Goal: Register for event/course

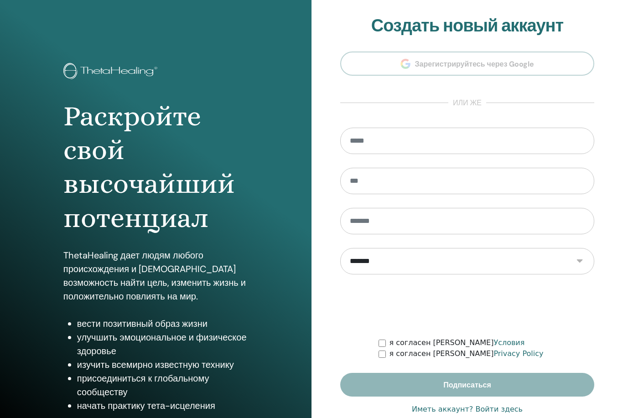
click at [477, 139] on input "email" at bounding box center [467, 141] width 254 height 26
click at [563, 88] on section "**********" at bounding box center [467, 205] width 254 height 381
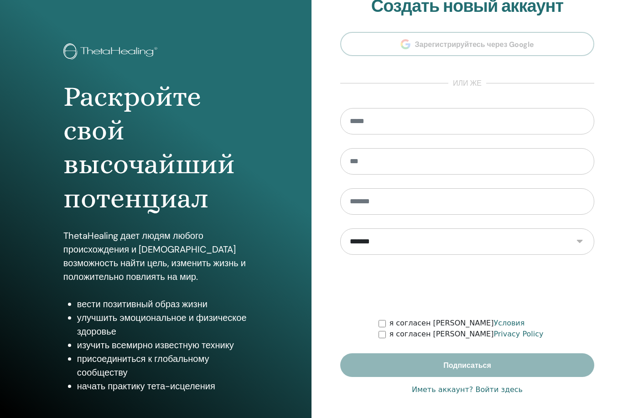
click at [501, 395] on link "Иметь аккаунт? Войти здесь" at bounding box center [467, 389] width 111 height 11
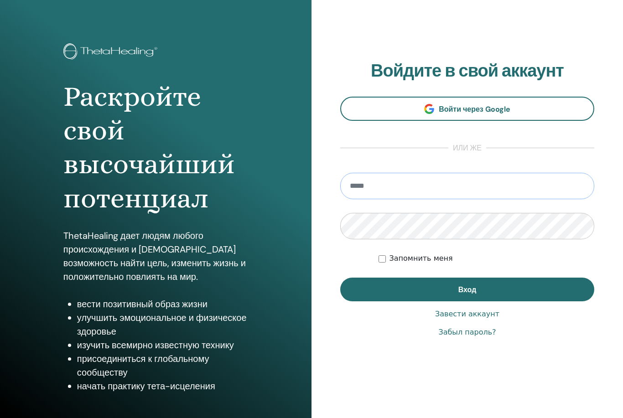
click at [446, 192] on input "email" at bounding box center [467, 186] width 254 height 26
type input "**********"
click at [467, 289] on button "Вход" at bounding box center [467, 290] width 254 height 24
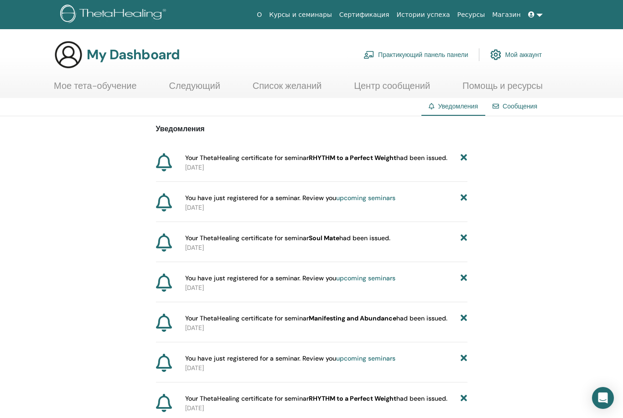
click at [401, 156] on span "Your ThetaHealing certificate for seminar RHYTHM to a Perfect Weight had been i…" at bounding box center [316, 158] width 262 height 10
click at [401, 166] on p "2025-05-30" at bounding box center [326, 168] width 282 height 10
click at [325, 206] on p "2025-05-28" at bounding box center [326, 208] width 282 height 10
click at [371, 198] on link "upcoming seminars" at bounding box center [365, 198] width 59 height 8
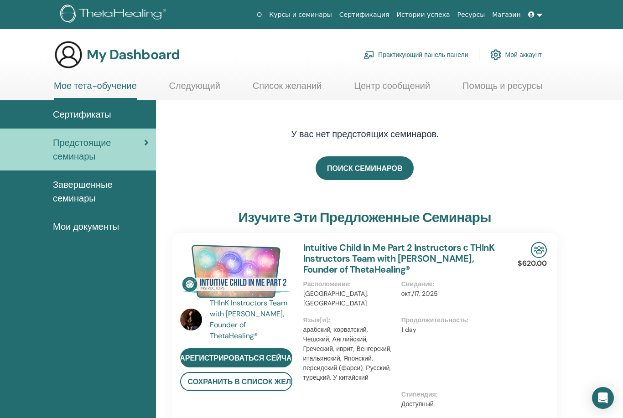
click at [117, 116] on div "Сертификаты" at bounding box center [77, 115] width 141 height 14
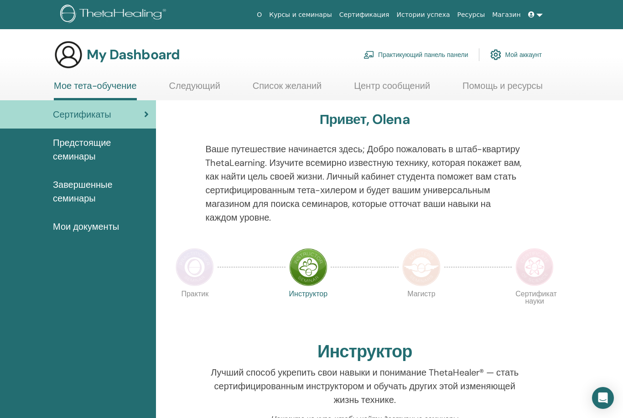
click at [99, 183] on span "Завершенные семинары" at bounding box center [101, 191] width 96 height 27
click at [87, 190] on span "Завершенные семинары" at bounding box center [101, 191] width 96 height 27
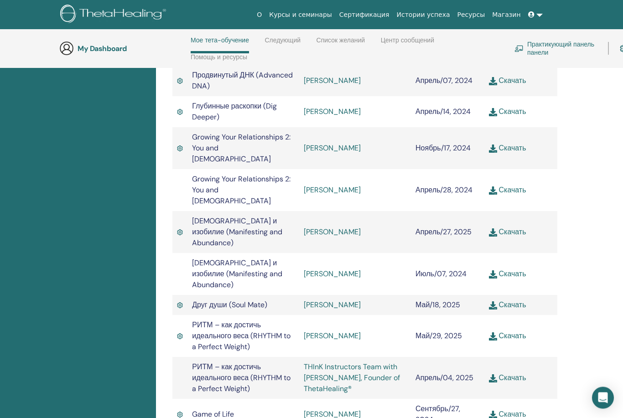
scroll to position [366, 0]
click at [353, 299] on link "[PERSON_NAME]" at bounding box center [332, 304] width 57 height 10
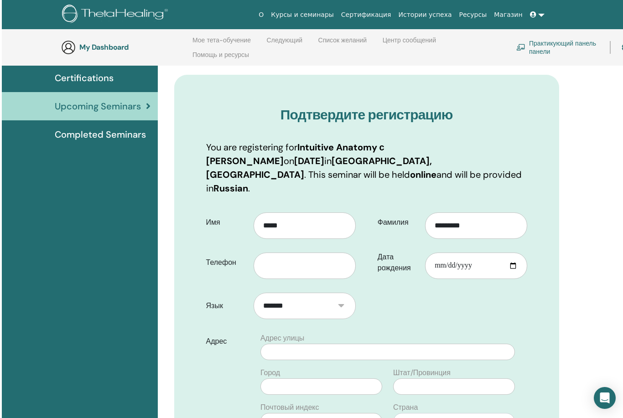
scroll to position [62, 0]
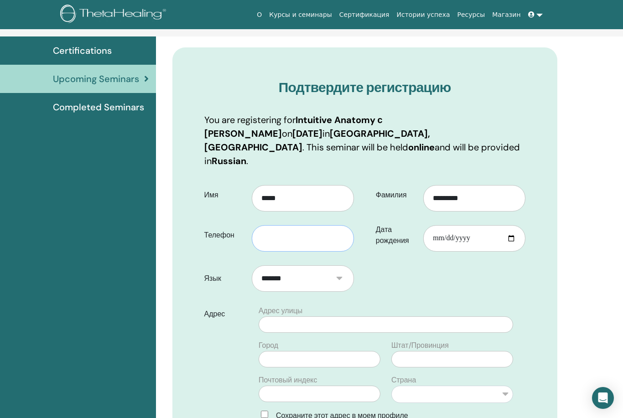
click at [324, 226] on input "text" at bounding box center [303, 238] width 102 height 26
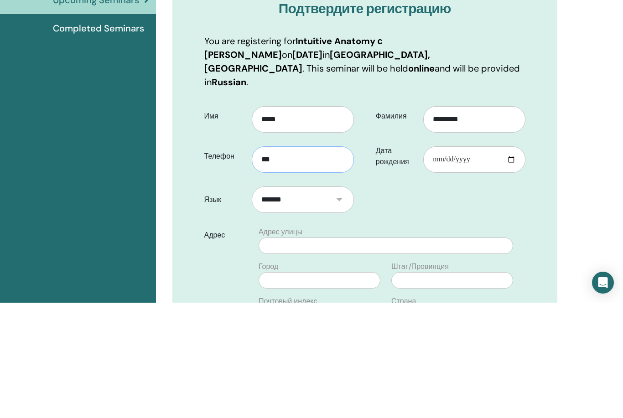
type input "***"
click at [474, 262] on input "Дата рождения" at bounding box center [474, 275] width 102 height 26
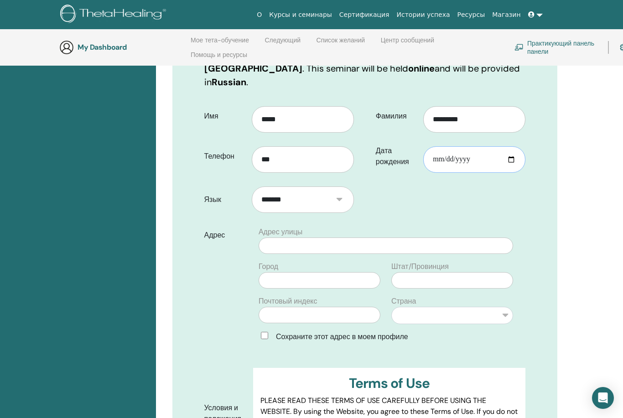
scroll to position [177, 0]
click at [466, 147] on input "**********" at bounding box center [474, 159] width 102 height 26
type input "**********"
click at [347, 185] on select "*******" at bounding box center [303, 198] width 102 height 26
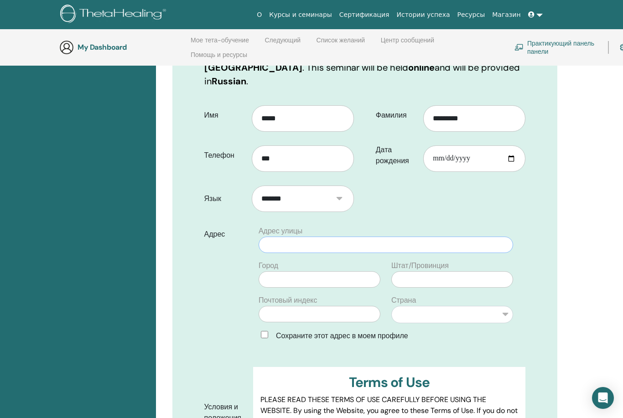
click at [358, 237] on input "text" at bounding box center [385, 245] width 254 height 16
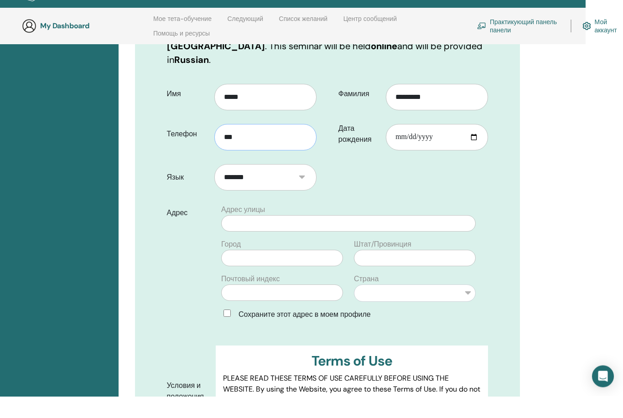
click at [304, 146] on input "***" at bounding box center [265, 159] width 102 height 26
type input "**********"
click at [469, 171] on form "**********" at bounding box center [327, 297] width 335 height 396
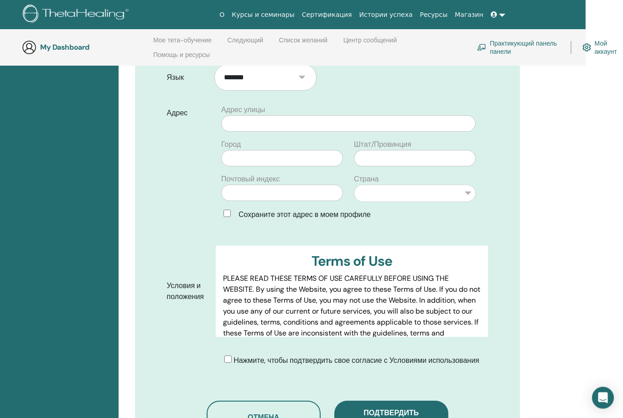
scroll to position [299, 37]
click at [419, 408] on span "Подтвердить регистрацию" at bounding box center [391, 417] width 56 height 19
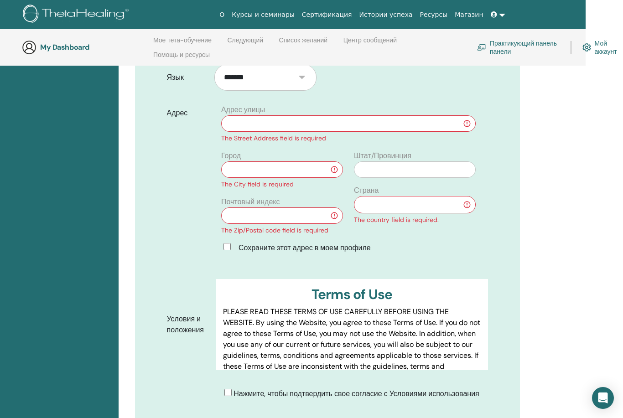
click at [345, 115] on input "text" at bounding box center [348, 123] width 254 height 16
type input "**********"
click at [311, 162] on input "text" at bounding box center [282, 170] width 122 height 16
type input "******"
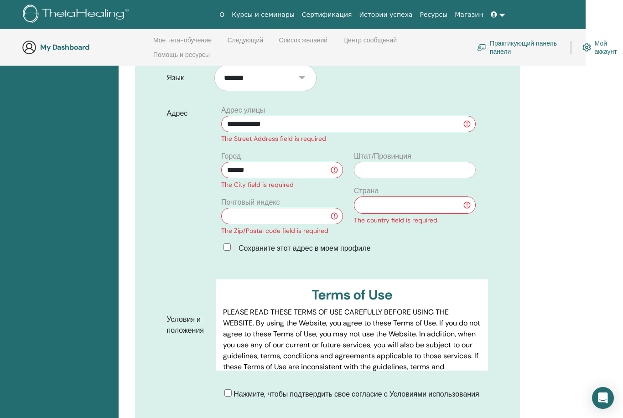
click at [322, 208] on input "text" at bounding box center [282, 216] width 122 height 16
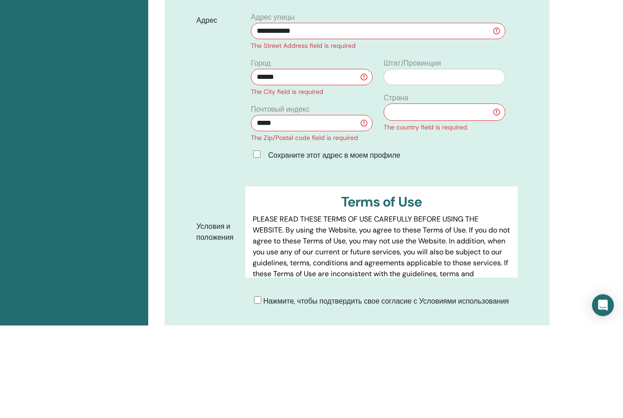
type input "*****"
click at [459, 196] on select "**********" at bounding box center [444, 204] width 122 height 17
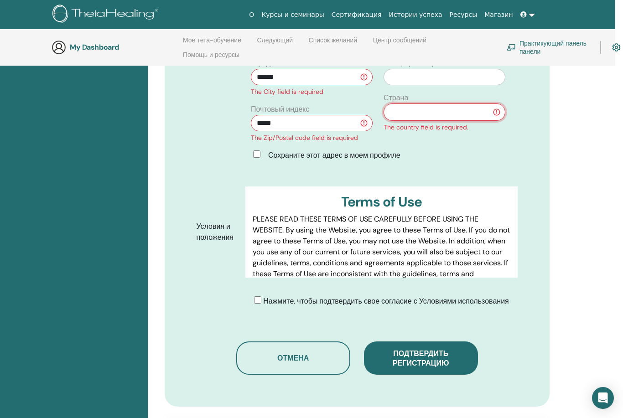
select select "***"
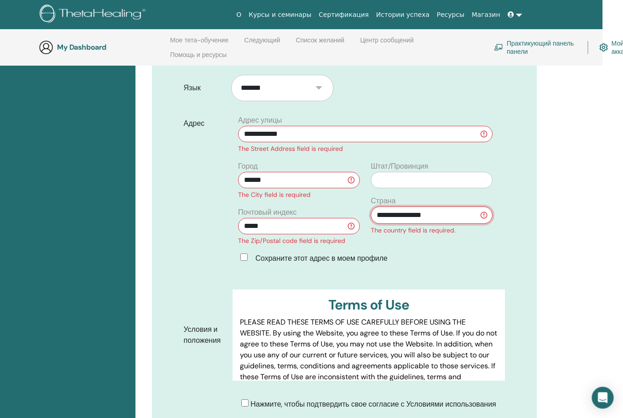
scroll to position [286, 20]
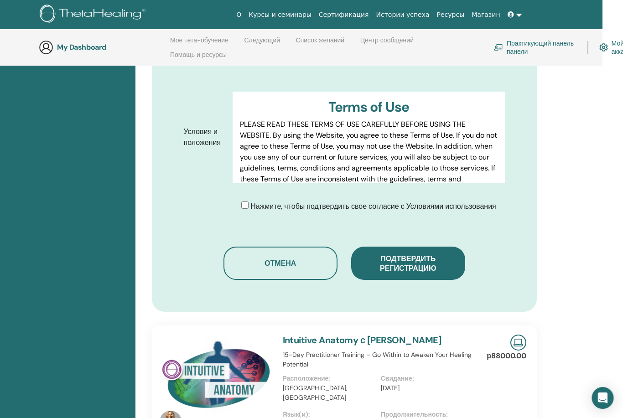
click at [420, 254] on span "Подтвердить регистрацию" at bounding box center [408, 263] width 56 height 19
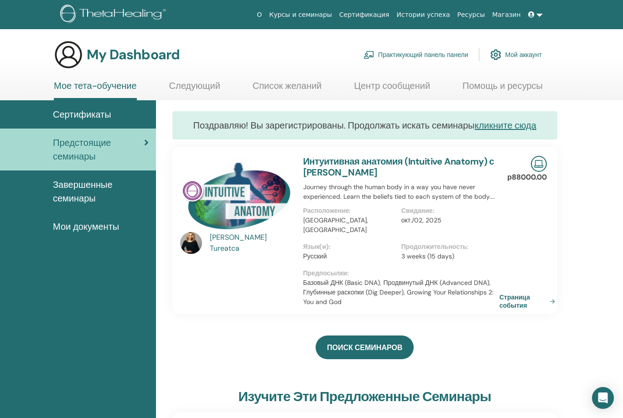
click at [86, 237] on link "Мои документы" at bounding box center [78, 226] width 156 height 28
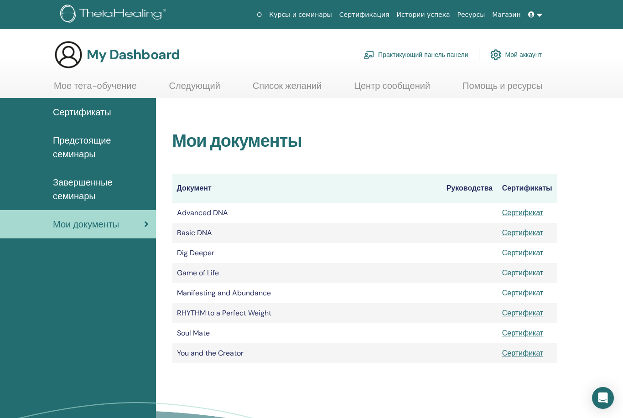
click at [62, 111] on span "Сертификаты" at bounding box center [82, 112] width 58 height 14
click at [75, 118] on span "Сертификаты" at bounding box center [82, 112] width 58 height 14
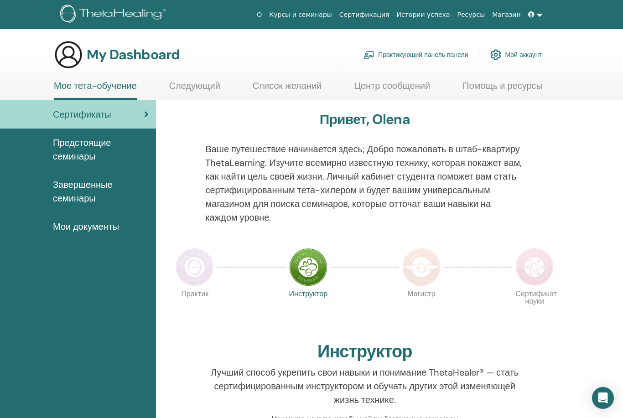
click at [69, 149] on span "Предстоящие семинары" at bounding box center [101, 149] width 96 height 27
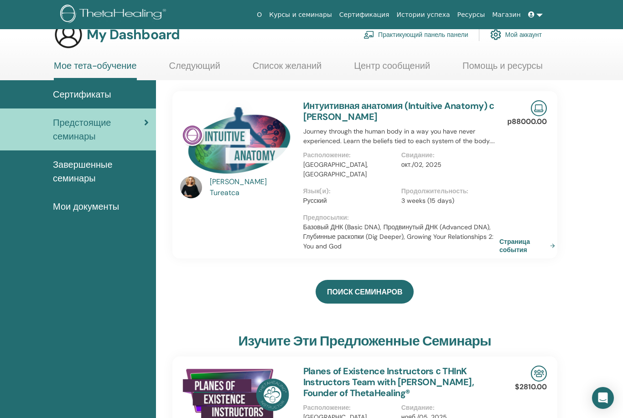
scroll to position [19, 0]
click at [222, 190] on div "[PERSON_NAME]" at bounding box center [252, 188] width 84 height 22
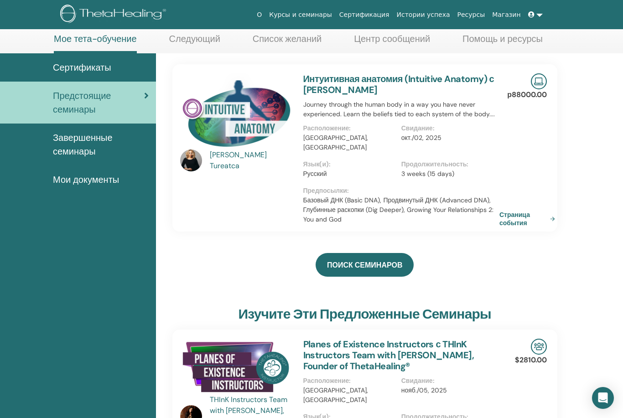
scroll to position [49, 0]
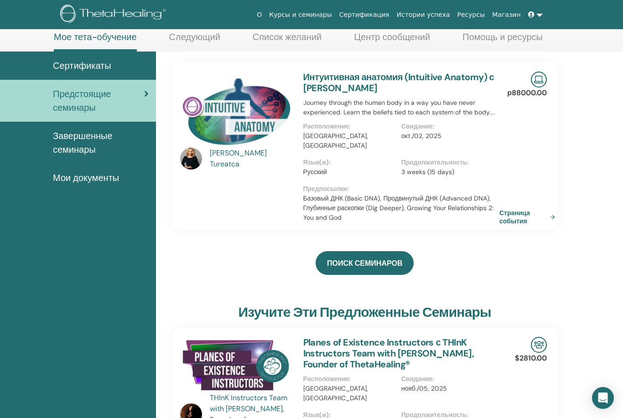
click at [228, 158] on div "[PERSON_NAME]" at bounding box center [252, 159] width 84 height 22
click at [183, 158] on img at bounding box center [191, 159] width 22 height 22
click at [191, 166] on img at bounding box center [191, 159] width 22 height 22
click at [188, 166] on img at bounding box center [191, 159] width 22 height 22
click at [186, 164] on img at bounding box center [191, 159] width 22 height 22
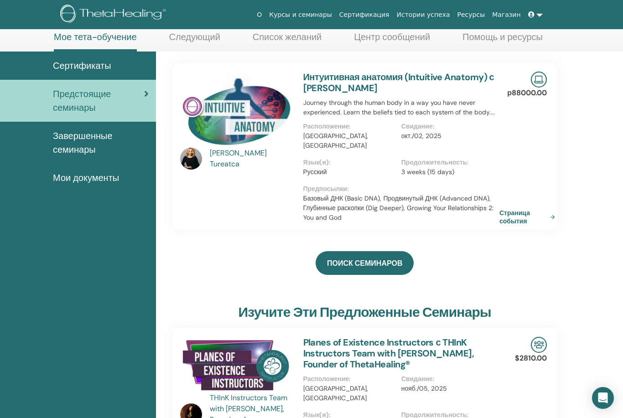
click at [213, 117] on img at bounding box center [236, 111] width 112 height 79
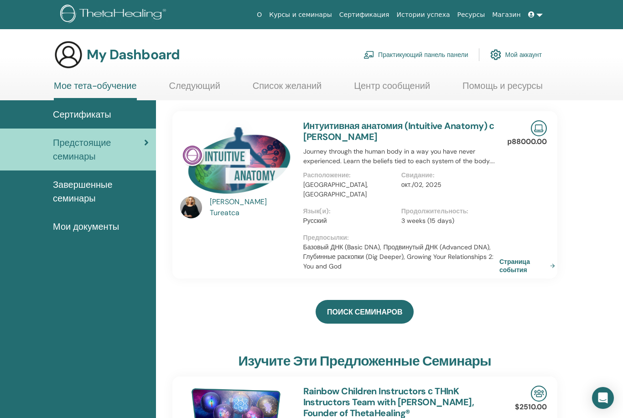
click at [200, 204] on img at bounding box center [191, 207] width 22 height 22
click at [188, 213] on img at bounding box center [191, 207] width 22 height 22
click at [240, 208] on div "[PERSON_NAME]" at bounding box center [252, 207] width 84 height 22
click at [519, 260] on link "Страница события" at bounding box center [528, 265] width 59 height 16
click at [479, 131] on link "Интуитивная анатомия (Intuitive Anatomy) с [PERSON_NAME]" at bounding box center [398, 131] width 191 height 23
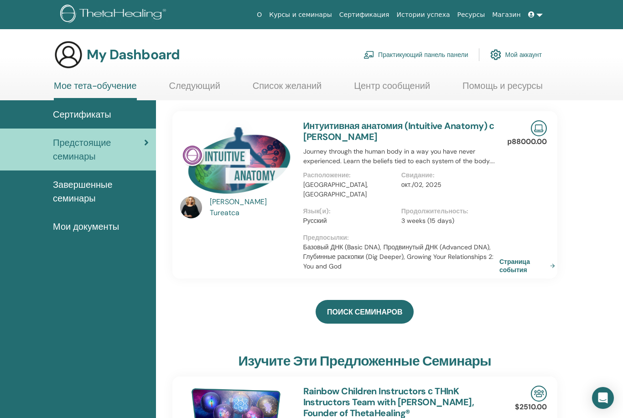
click at [546, 128] on img at bounding box center [538, 128] width 16 height 16
click at [242, 164] on img at bounding box center [236, 159] width 112 height 79
click at [241, 211] on div "Tatiana Tureatca" at bounding box center [252, 207] width 84 height 22
click at [340, 131] on link "Интуитивная анатомия (Intuitive Anatomy) с [PERSON_NAME]" at bounding box center [398, 131] width 191 height 23
click at [342, 125] on link "Интуитивная анатомия (Intuitive Anatomy) с [PERSON_NAME]" at bounding box center [398, 131] width 191 height 23
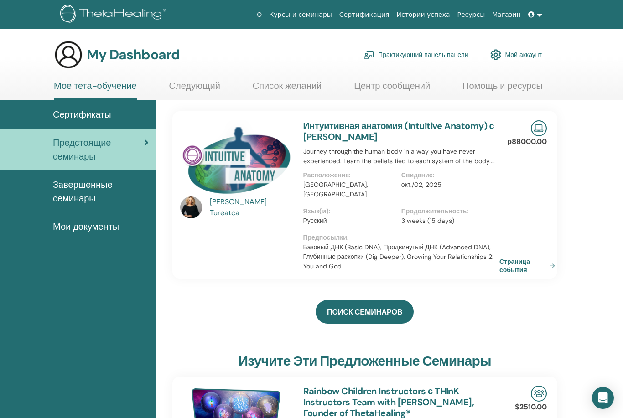
click at [342, 140] on link "Интуитивная анатомия (Intuitive Anatomy) с [PERSON_NAME]" at bounding box center [398, 131] width 191 height 23
click at [260, 174] on img at bounding box center [236, 159] width 112 height 79
click at [545, 135] on img at bounding box center [538, 128] width 16 height 16
click at [546, 124] on img at bounding box center [538, 128] width 16 height 16
click at [514, 257] on link "Страница события" at bounding box center [528, 265] width 59 height 16
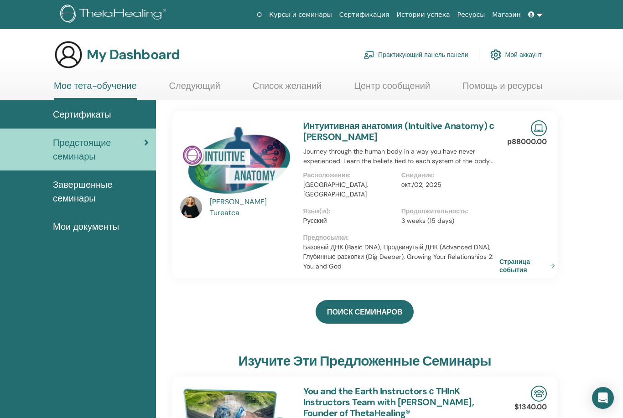
click at [353, 127] on link "Интуитивная анатомия (Intuitive Anatomy) с [PERSON_NAME]" at bounding box center [398, 131] width 191 height 23
click at [325, 131] on link "Интуитивная анатомия (Intuitive Anatomy) с [PERSON_NAME]" at bounding box center [398, 131] width 191 height 23
click at [259, 178] on img at bounding box center [236, 159] width 112 height 79
click at [255, 198] on img at bounding box center [236, 159] width 112 height 79
